Goal: Information Seeking & Learning: Understand process/instructions

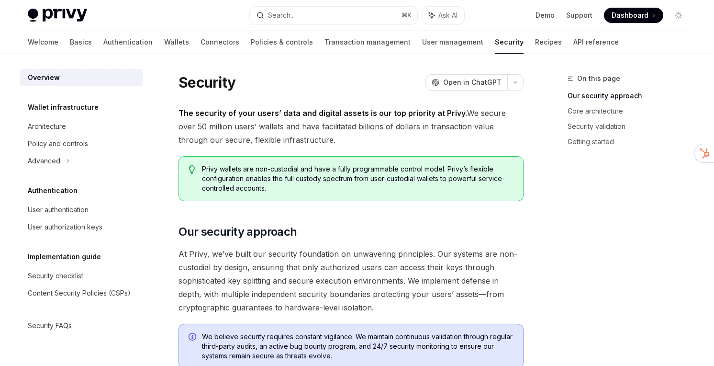
drag, startPoint x: 404, startPoint y: 102, endPoint x: 399, endPoint y: 141, distance: 38.7
click at [399, 141] on span "The security of your users’ data and digital assets is our top priority at Priv…" at bounding box center [351, 126] width 345 height 40
drag, startPoint x: 399, startPoint y: 144, endPoint x: 414, endPoint y: 100, distance: 46.6
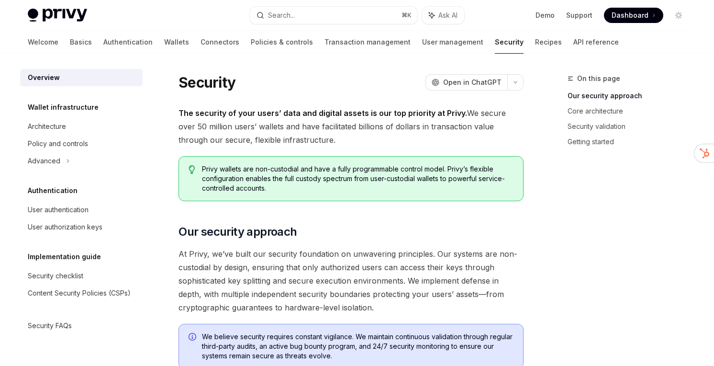
click at [164, 39] on link "Wallets" at bounding box center [176, 42] width 25 height 23
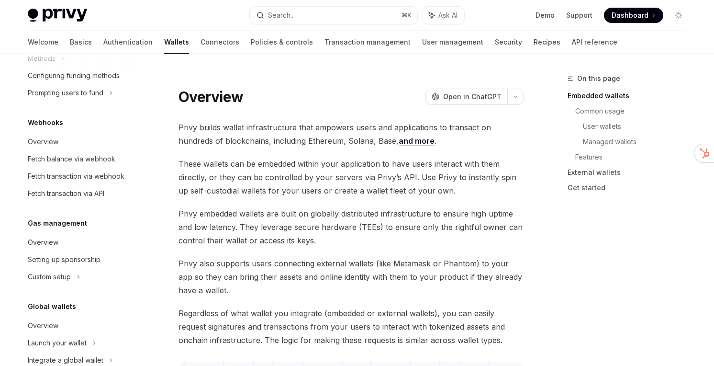
scroll to position [457, 0]
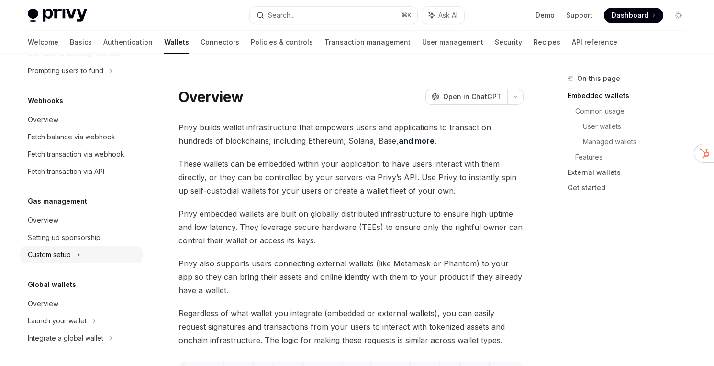
click at [67, 249] on div "Custom setup" at bounding box center [49, 254] width 43 height 11
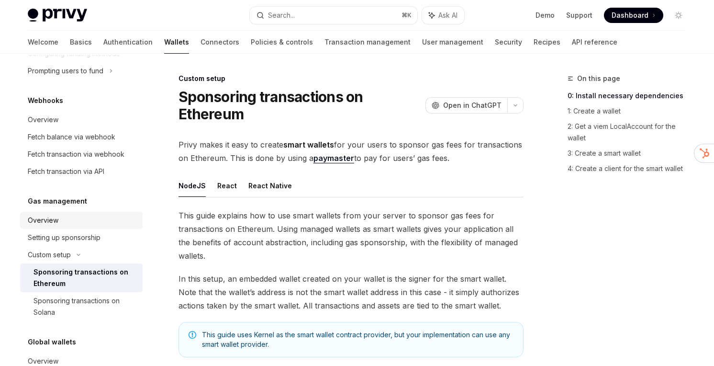
click at [78, 218] on div "Overview" at bounding box center [82, 219] width 109 height 11
type textarea "*"
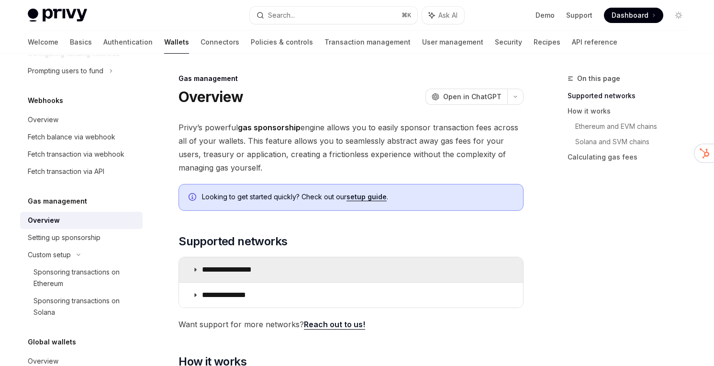
click at [432, 266] on summary "**********" at bounding box center [351, 269] width 344 height 25
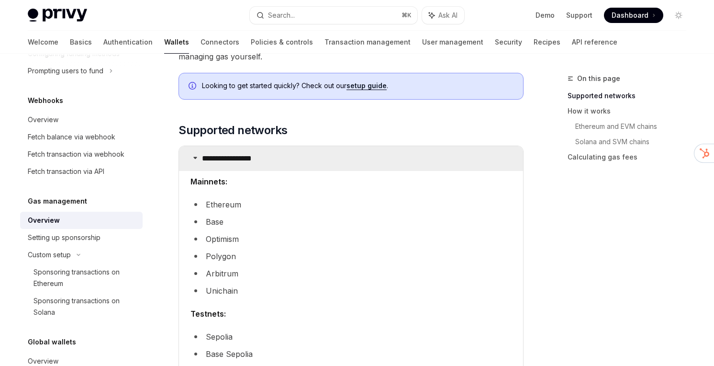
scroll to position [112, 0]
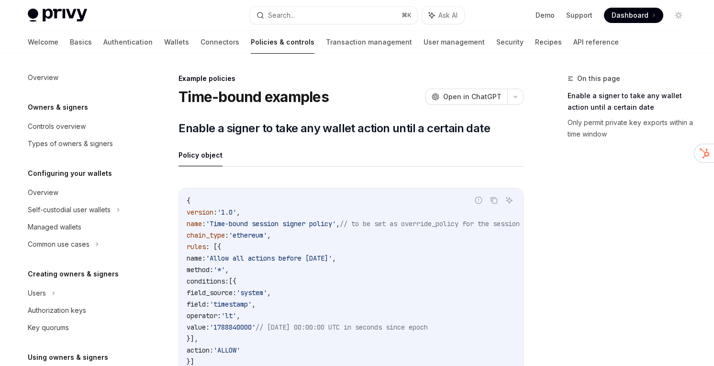
scroll to position [360, 0]
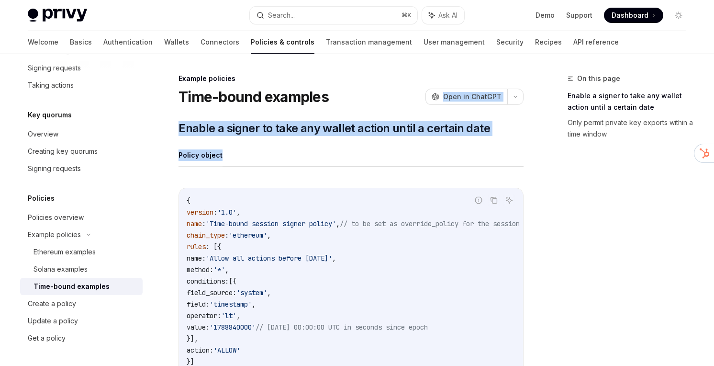
drag, startPoint x: 413, startPoint y: 164, endPoint x: 413, endPoint y: 101, distance: 63.2
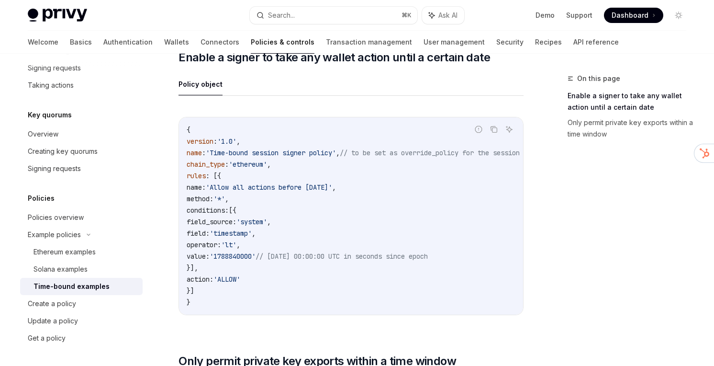
scroll to position [70, 0]
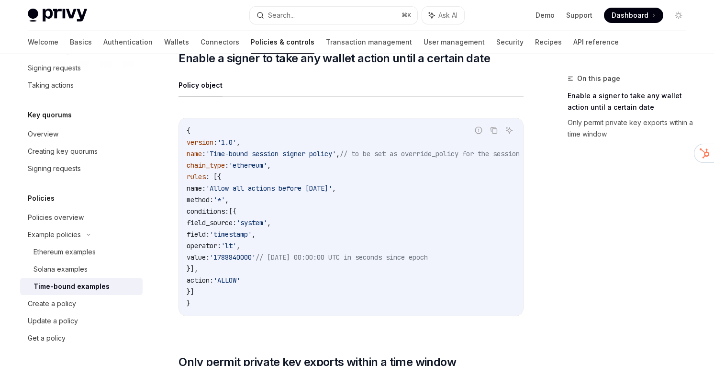
drag, startPoint x: 456, startPoint y: 148, endPoint x: 429, endPoint y: 282, distance: 137.1
click at [429, 282] on div "Report incorrect code Copy Ask AI { version : '1.0' , name : 'Time-bound sessio…" at bounding box center [351, 217] width 345 height 198
click at [429, 282] on code "{ version : '1.0' , name : 'Time-bound session signer policy' , // to be set as…" at bounding box center [378, 217] width 383 height 184
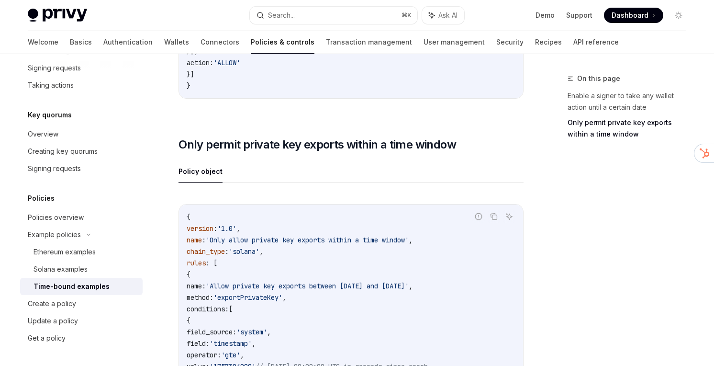
scroll to position [282, 0]
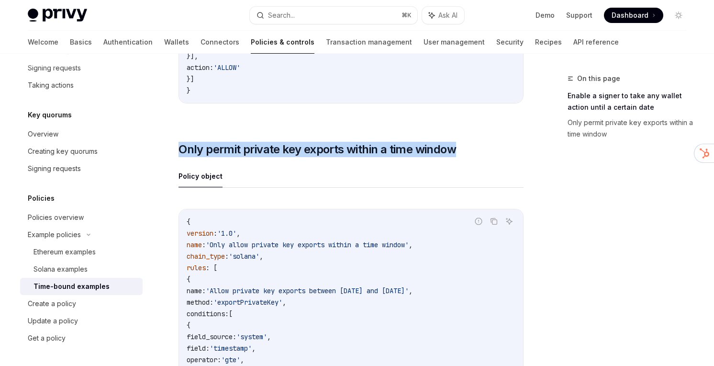
drag, startPoint x: 453, startPoint y: 129, endPoint x: 445, endPoint y: 171, distance: 43.3
click at [445, 171] on div "​ Enable a signer to take any wallet action until a certain date Policy object …" at bounding box center [351, 222] width 345 height 768
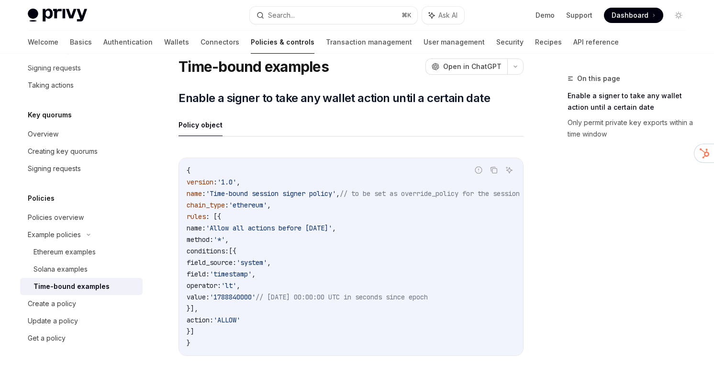
scroll to position [30, 0]
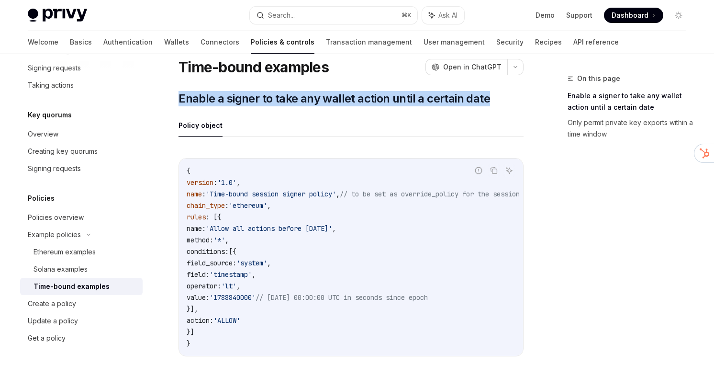
drag, startPoint x: 430, startPoint y: 88, endPoint x: 430, endPoint y: 112, distance: 23.9
drag, startPoint x: 430, startPoint y: 130, endPoint x: 432, endPoint y: 83, distance: 46.9
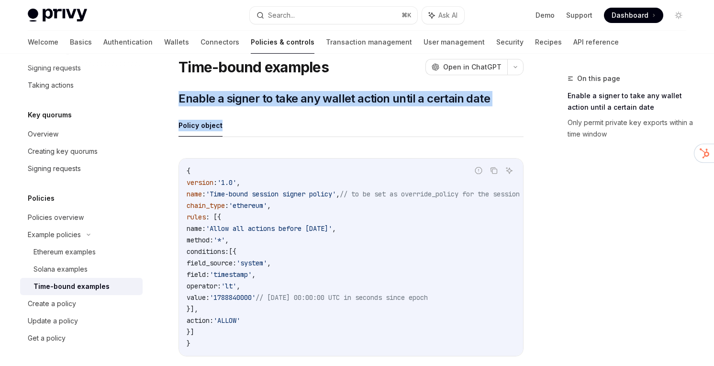
drag, startPoint x: 432, startPoint y: 83, endPoint x: 432, endPoint y: 108, distance: 24.9
